Goal: Navigation & Orientation: Find specific page/section

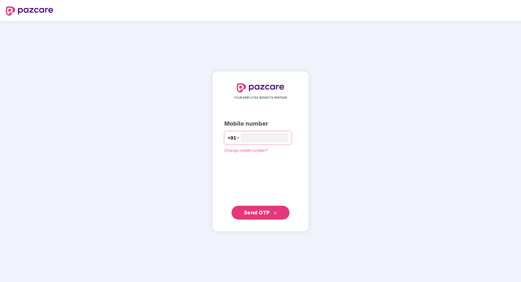
type input "**********"
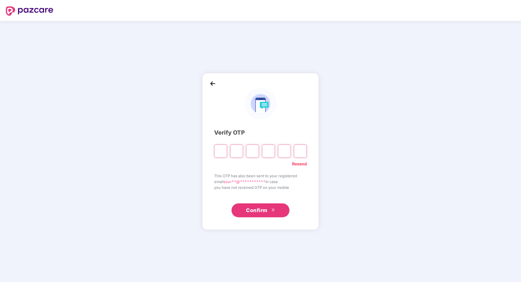
click at [221, 144] on input "Please enter verification code. Digit 1" at bounding box center [220, 150] width 13 height 13
type input "*"
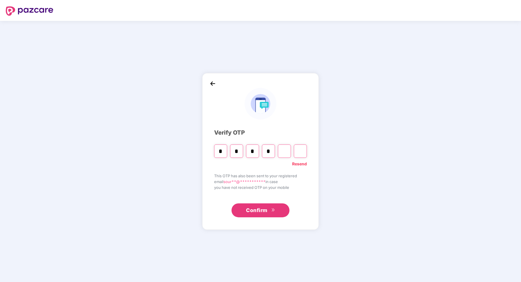
type input "*"
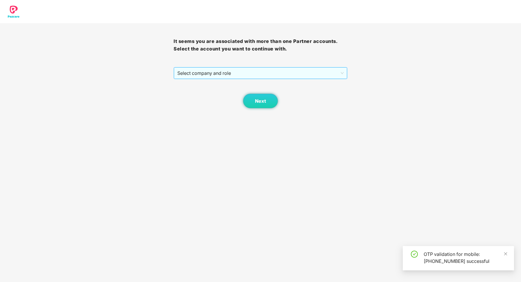
click at [229, 70] on span "Select company and role" at bounding box center [260, 72] width 166 height 11
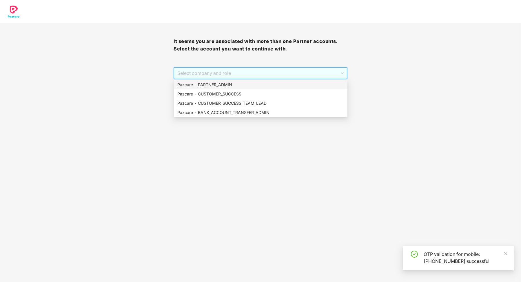
click at [224, 83] on div "Pazcare - PARTNER_ADMIN" at bounding box center [260, 84] width 167 height 6
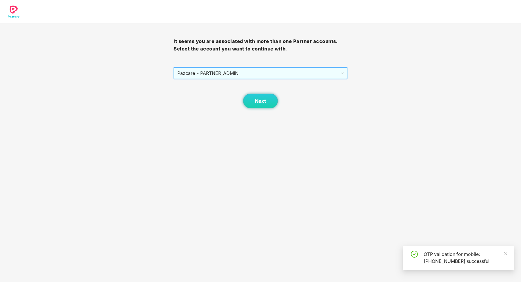
click at [243, 90] on div "Next" at bounding box center [259, 93] width 173 height 29
click at [248, 98] on button "Next" at bounding box center [260, 101] width 35 height 14
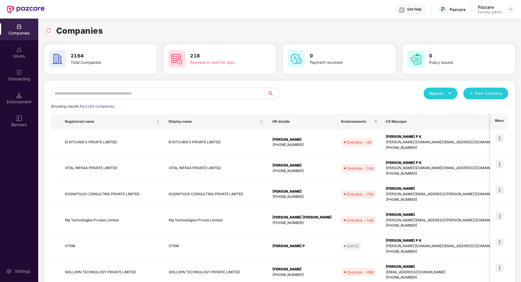
click at [177, 89] on input "text" at bounding box center [159, 93] width 216 height 12
